Goal: Information Seeking & Learning: Find contact information

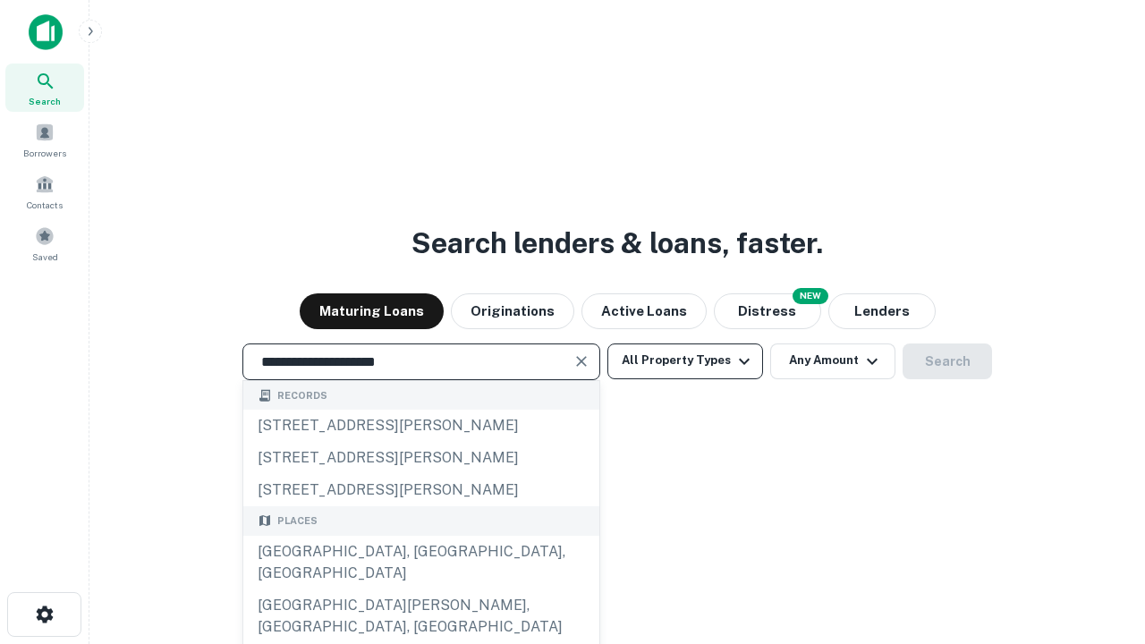
click at [420, 589] on div "[GEOGRAPHIC_DATA], [GEOGRAPHIC_DATA], [GEOGRAPHIC_DATA]" at bounding box center [421, 563] width 356 height 54
type input "**********"
click at [685, 360] on button "All Property Types" at bounding box center [685, 361] width 156 height 36
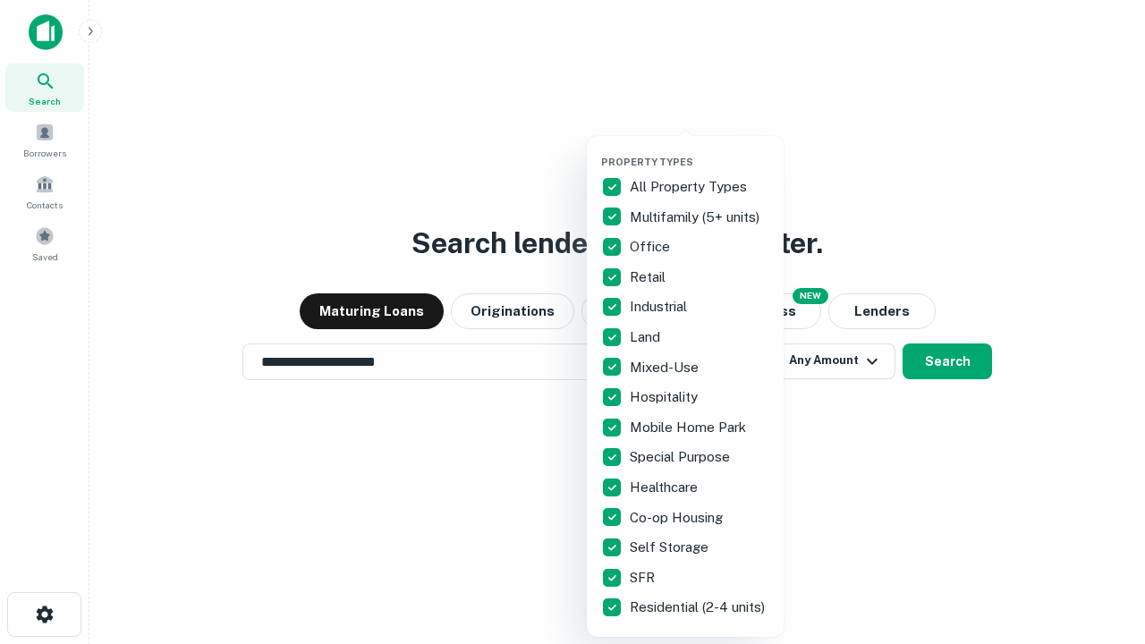
click at [699, 150] on button "button" at bounding box center [699, 150] width 197 height 1
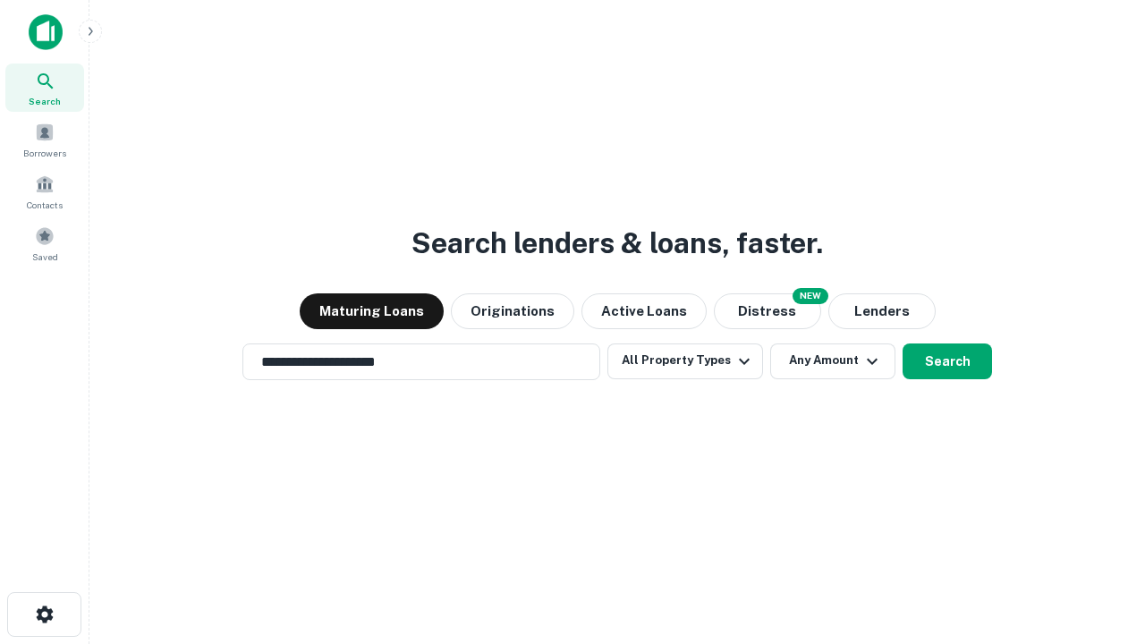
scroll to position [28, 0]
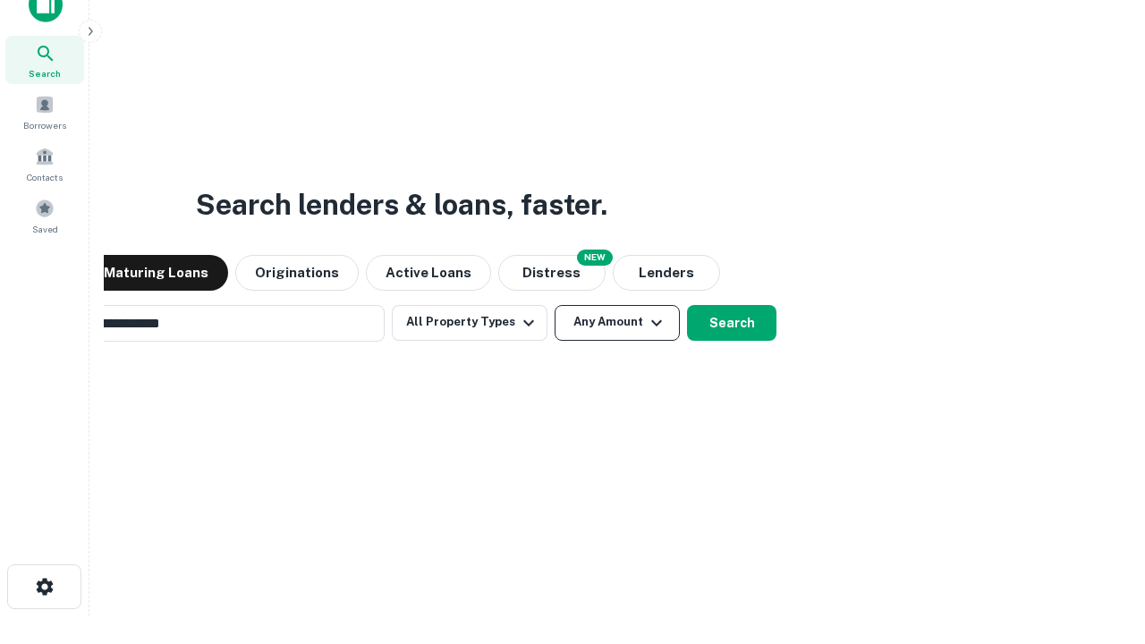
click at [555, 305] on button "Any Amount" at bounding box center [617, 323] width 125 height 36
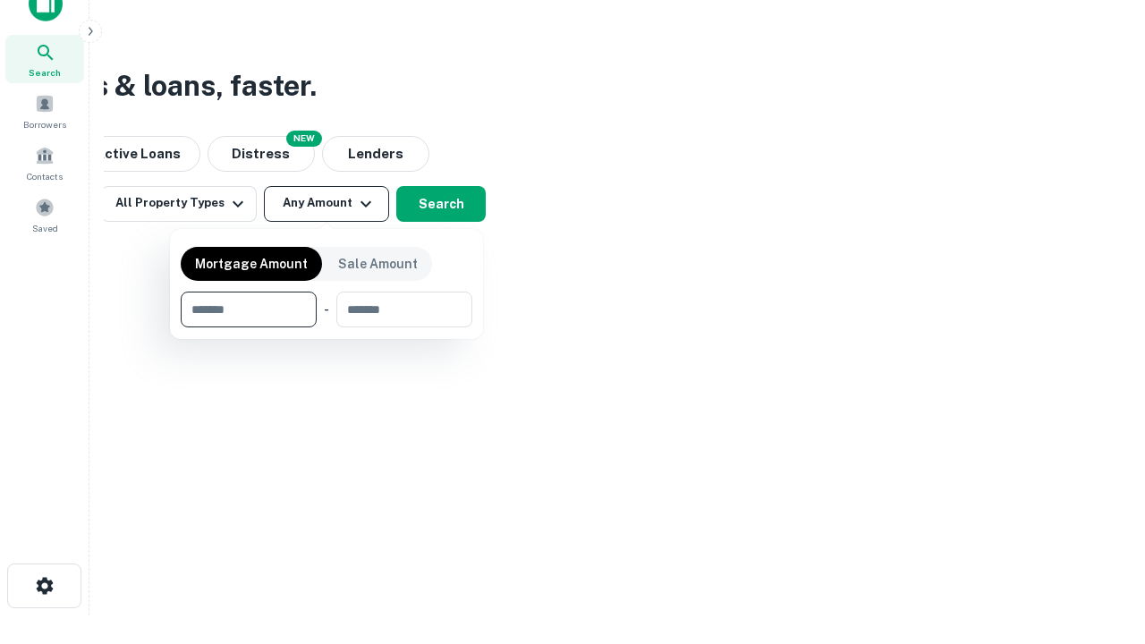
type input "*******"
click at [326, 327] on button "button" at bounding box center [327, 327] width 292 height 1
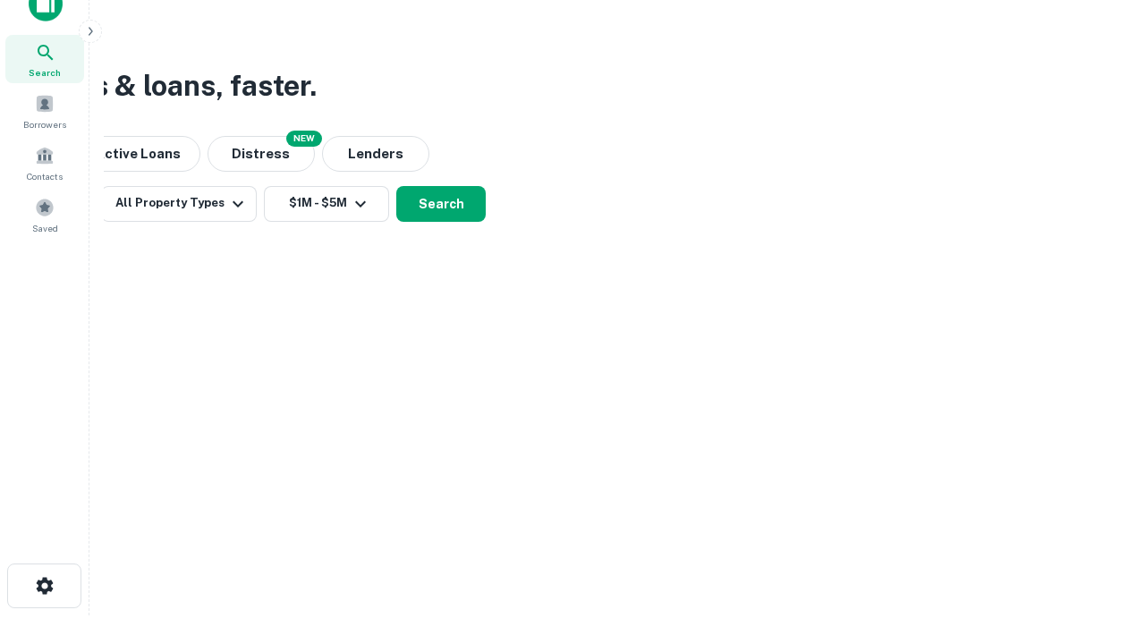
scroll to position [11, 330]
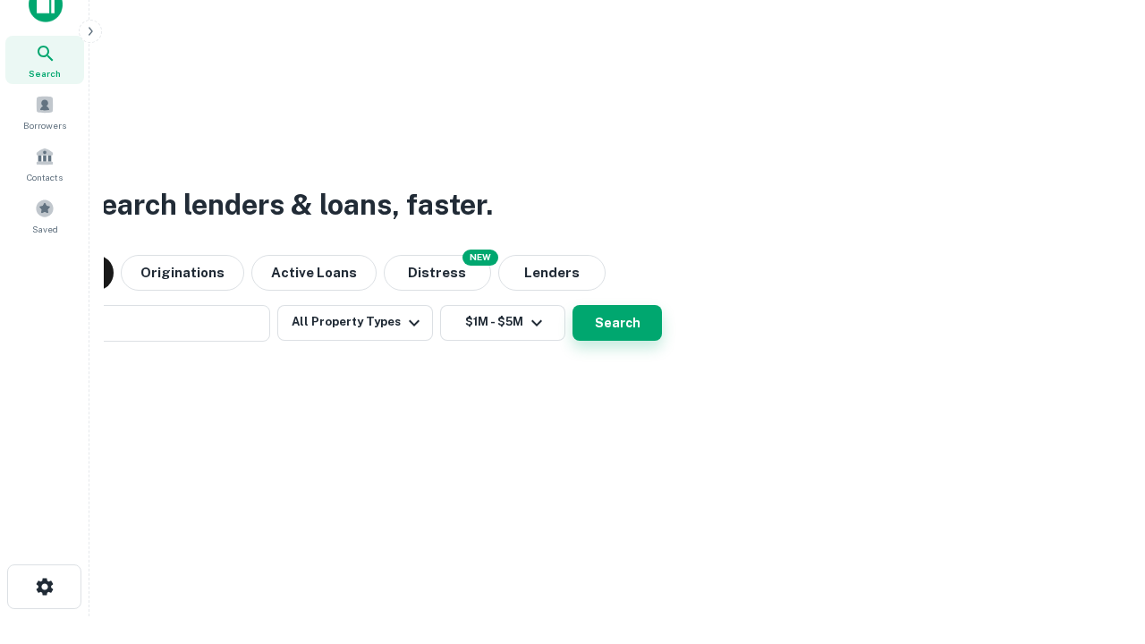
click at [617, 322] on button "Search" at bounding box center [616, 323] width 89 height 36
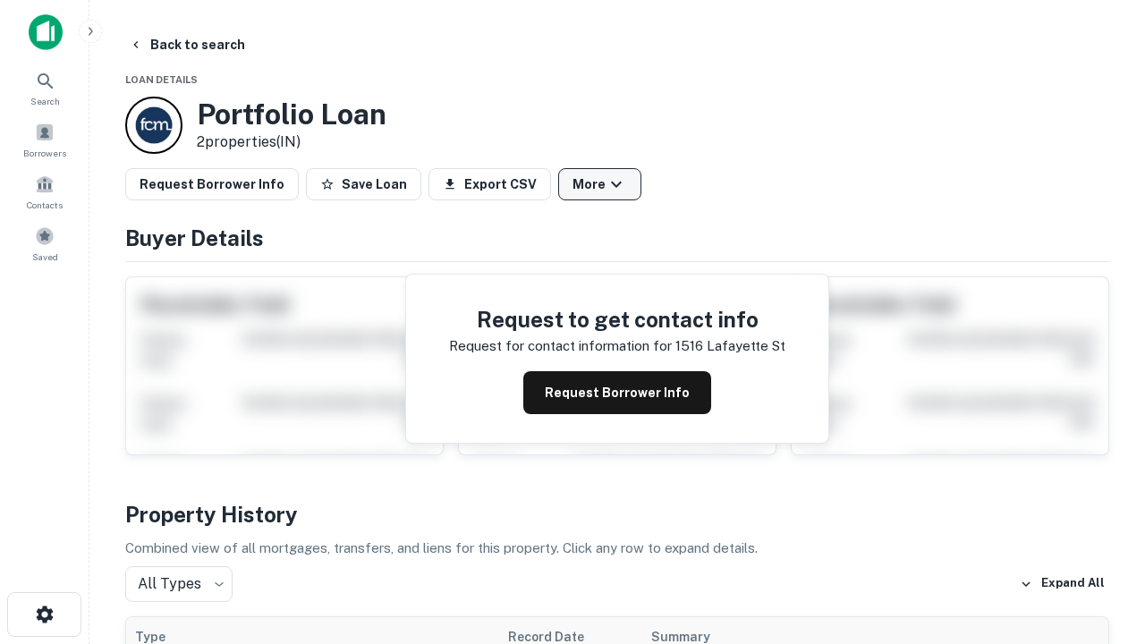
click at [599, 184] on button "More" at bounding box center [599, 184] width 83 height 32
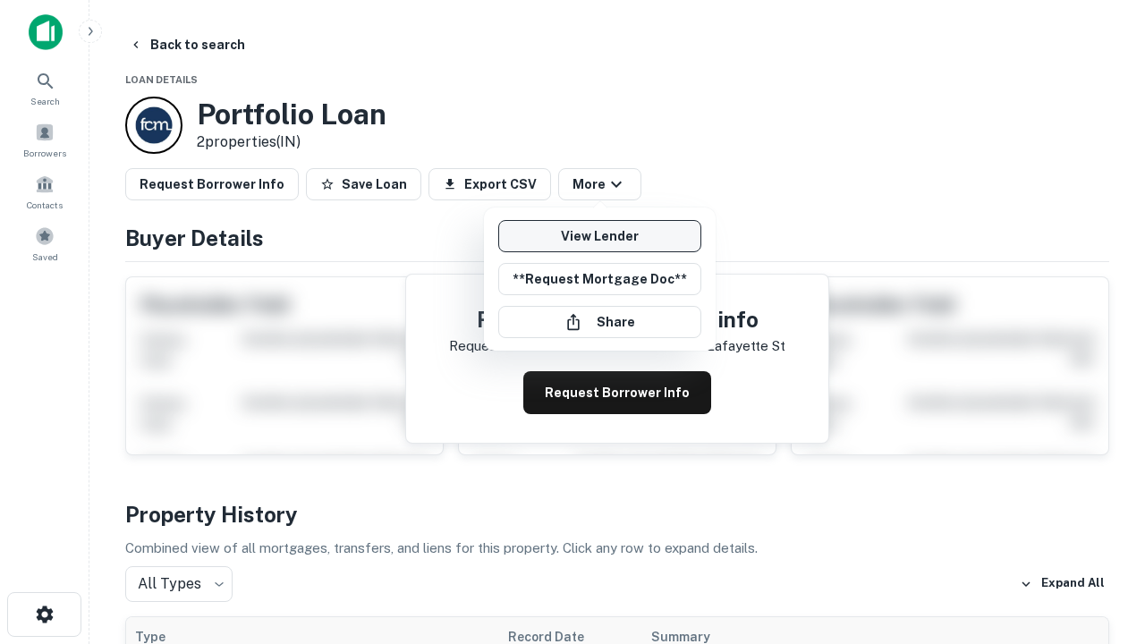
click at [599, 236] on link "View Lender" at bounding box center [599, 236] width 203 height 32
